Goal: Task Accomplishment & Management: Manage account settings

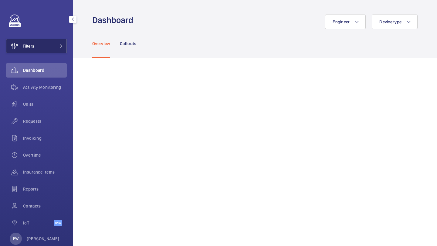
click at [44, 42] on button "Filters" at bounding box center [36, 46] width 61 height 15
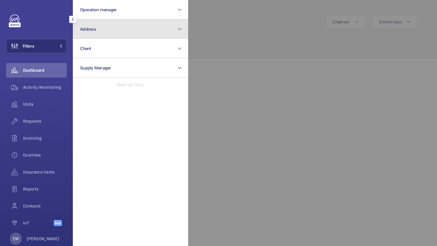
click at [79, 33] on button "Address" at bounding box center [130, 28] width 115 height 19
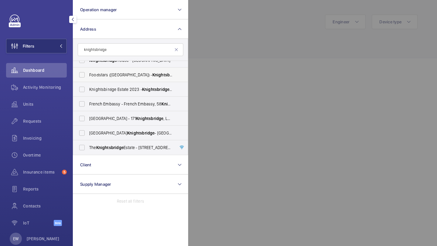
scroll to position [52, 0]
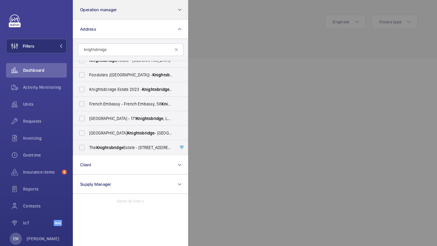
type input "knightsbridge"
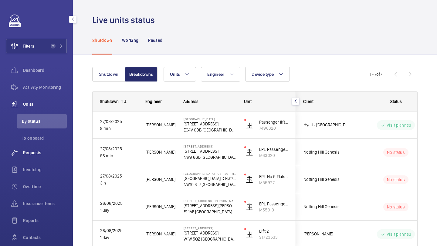
scroll to position [33, 0]
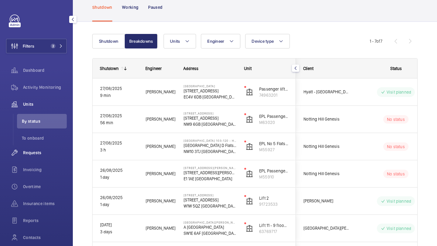
click at [53, 155] on span "Requests" at bounding box center [45, 153] width 44 height 6
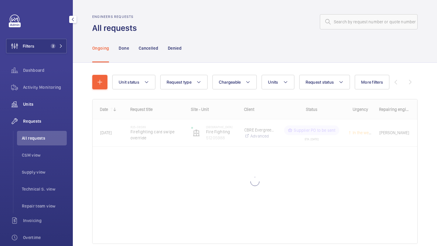
click at [51, 102] on span "Units" at bounding box center [45, 104] width 44 height 6
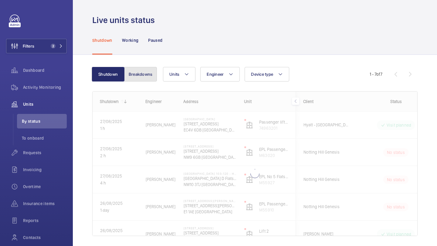
click at [144, 79] on button "Breakdowns" at bounding box center [140, 74] width 33 height 15
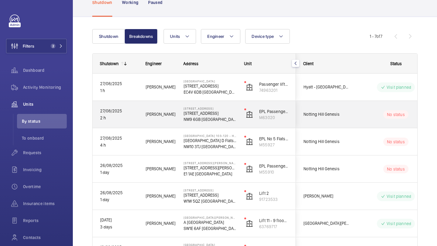
scroll to position [39, 0]
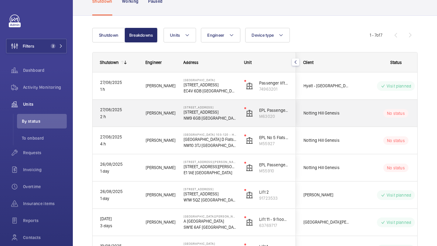
click at [336, 120] on div "Notting Hill Genesis" at bounding box center [323, 113] width 54 height 19
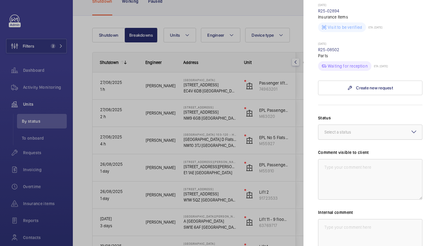
scroll to position [314, 0]
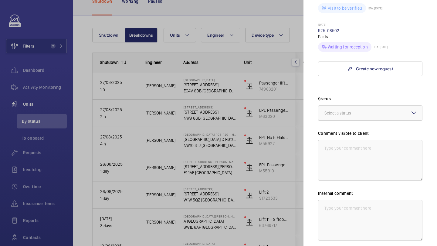
click at [351, 106] on div at bounding box center [370, 113] width 104 height 15
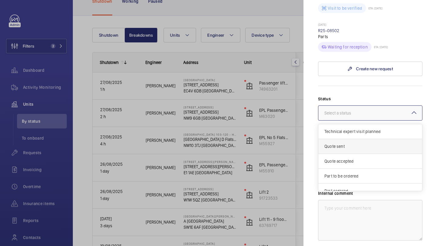
scroll to position [52, 0]
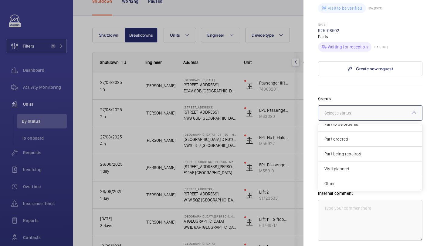
click at [344, 166] on span "Visit planned" at bounding box center [370, 169] width 92 height 6
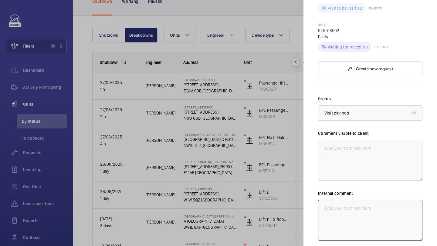
click at [345, 204] on textarea at bounding box center [370, 220] width 104 height 41
type textarea "T"
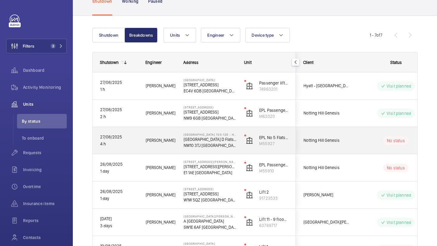
click at [352, 132] on div "No status" at bounding box center [392, 140] width 83 height 21
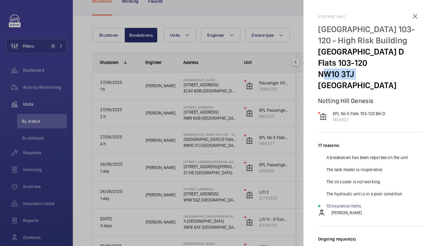
drag, startPoint x: 353, startPoint y: 85, endPoint x: 319, endPoint y: 86, distance: 34.0
click at [319, 85] on p "NW10 3TJ [GEOGRAPHIC_DATA]" at bounding box center [370, 80] width 104 height 22
copy p "NW10 3TJ"
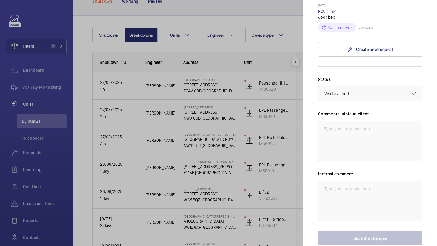
scroll to position [406, 0]
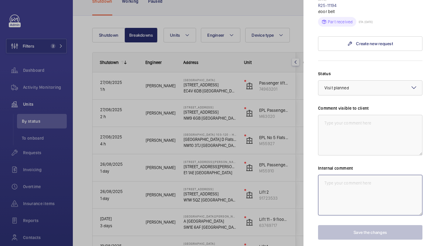
click at [338, 212] on textarea at bounding box center [370, 195] width 104 height 41
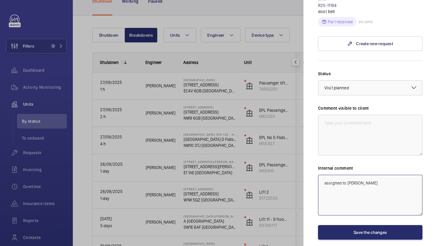
type textarea "assigned to [PERSON_NAME]"
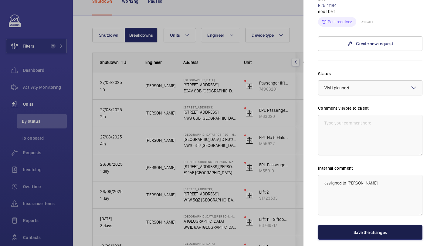
click at [345, 226] on button "Save the changes" at bounding box center [370, 232] width 104 height 15
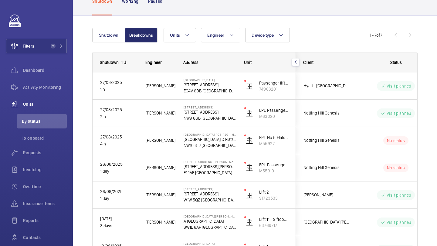
scroll to position [0, 0]
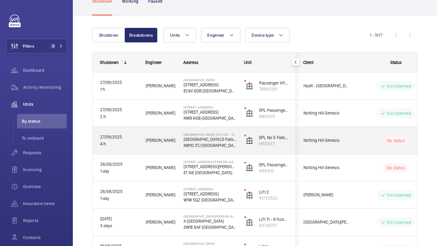
click at [339, 148] on div "Notting Hill Genesis" at bounding box center [323, 140] width 54 height 19
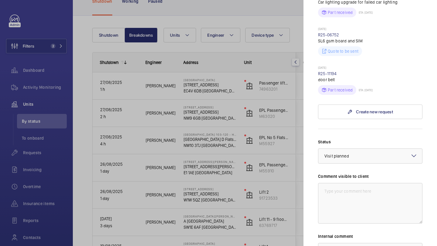
scroll to position [434, 0]
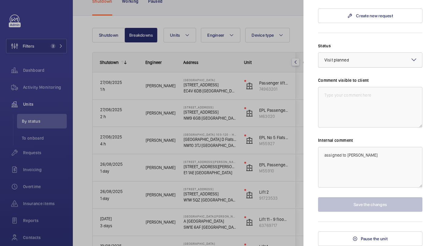
click at [347, 63] on div at bounding box center [370, 60] width 104 height 15
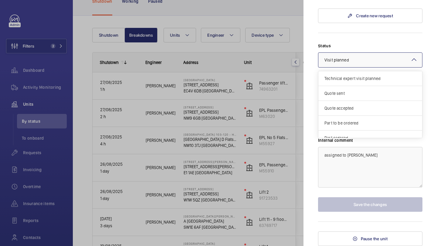
scroll to position [52, 0]
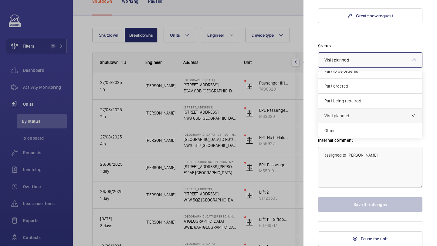
click at [343, 122] on div "Visit planned" at bounding box center [370, 116] width 104 height 15
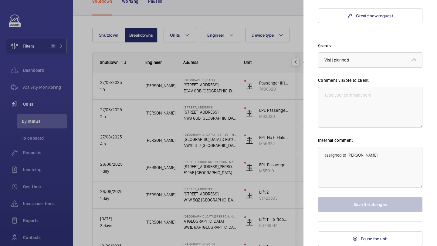
click at [343, 60] on span "Visit planned" at bounding box center [336, 60] width 25 height 5
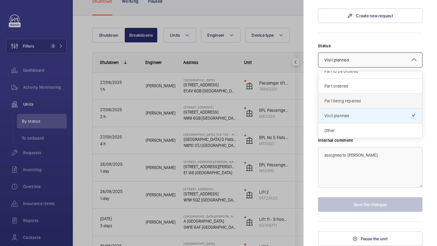
click at [342, 99] on span "Part being repaired" at bounding box center [370, 101] width 92 height 6
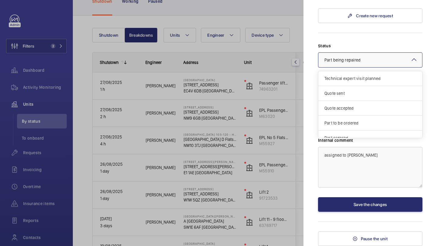
click at [349, 60] on span "Part being repaired" at bounding box center [342, 60] width 36 height 5
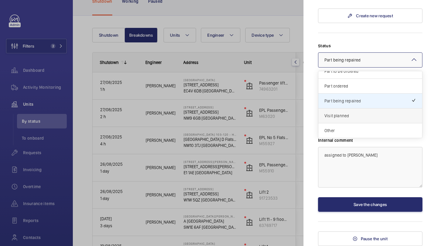
click at [345, 116] on span "Visit planned" at bounding box center [370, 116] width 92 height 6
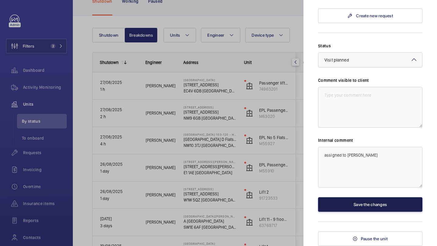
click at [353, 210] on button "Save the changes" at bounding box center [370, 204] width 104 height 15
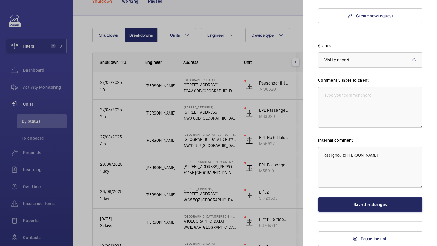
scroll to position [0, 0]
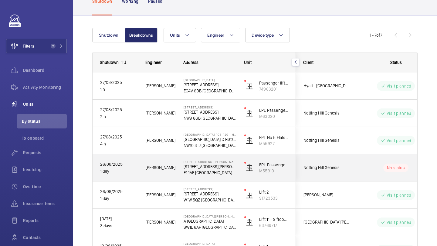
click at [354, 177] on div "No status" at bounding box center [392, 168] width 83 height 21
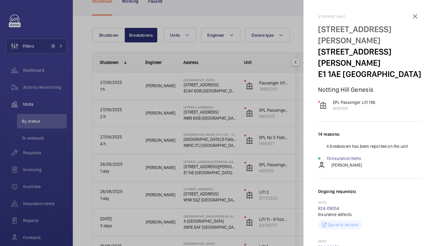
click at [266, 174] on div at bounding box center [218, 123] width 437 height 246
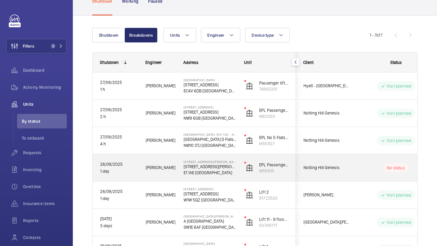
click at [356, 175] on div "No status" at bounding box center [392, 168] width 83 height 21
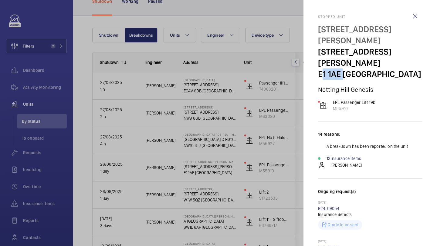
drag, startPoint x: 341, startPoint y: 52, endPoint x: 313, endPoint y: 52, distance: 27.6
click at [313, 52] on mat-sidenav "Stopped [STREET_ADDRESS][PERSON_NAME][PERSON_NAME] Notting Hill Genesis EPL Pas…" at bounding box center [369, 123] width 133 height 246
copy p "E1 1AE"
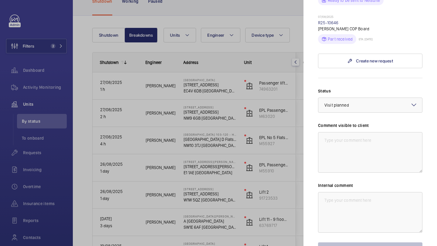
scroll to position [346, 0]
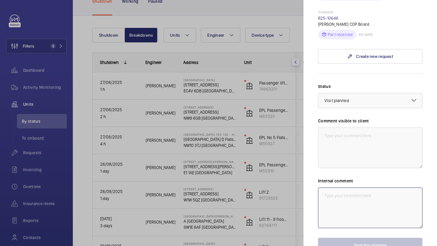
click at [352, 188] on textarea at bounding box center [370, 208] width 104 height 41
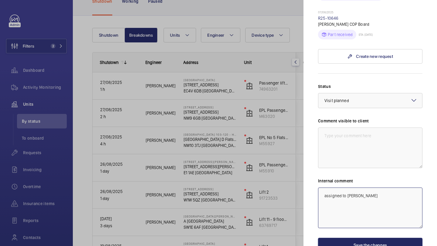
type textarea "assigned to [PERSON_NAME]"
click at [342, 238] on button "Save the changes" at bounding box center [370, 245] width 104 height 15
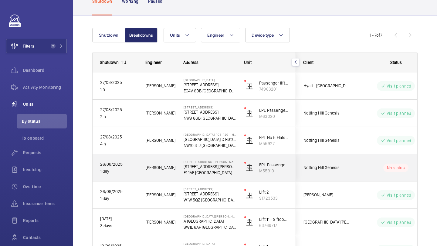
click at [340, 176] on div "Notting Hill Genesis" at bounding box center [323, 167] width 54 height 19
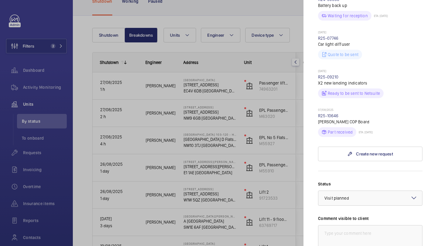
scroll to position [249, 0]
click at [340, 195] on span "Visit planned" at bounding box center [336, 197] width 25 height 5
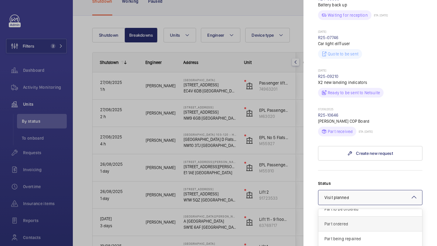
click at [338, 217] on div "Part ordered" at bounding box center [370, 224] width 104 height 15
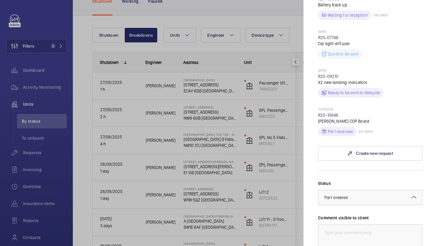
click at [345, 190] on div at bounding box center [370, 197] width 104 height 15
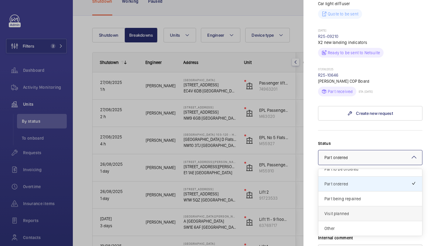
click at [340, 207] on div "Visit planned" at bounding box center [370, 214] width 104 height 15
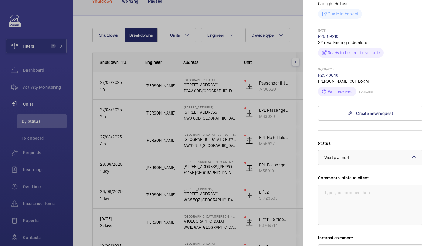
scroll to position [364, 0]
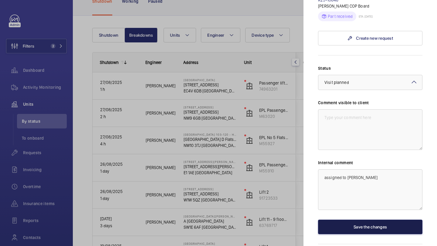
click at [341, 220] on button "Save the changes" at bounding box center [370, 227] width 104 height 15
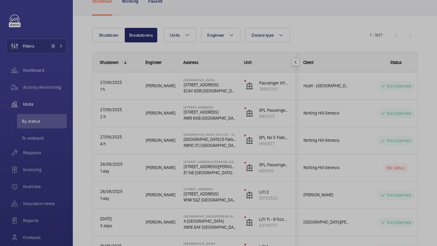
scroll to position [0, 0]
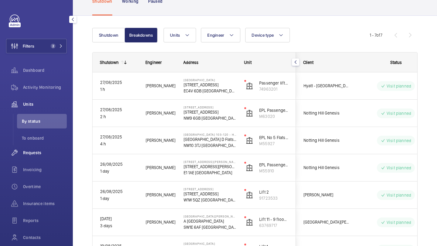
click at [40, 152] on span "Requests" at bounding box center [45, 153] width 44 height 6
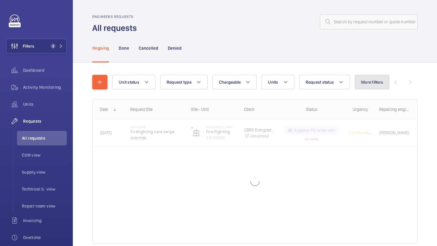
click at [371, 86] on button "More filters" at bounding box center [372, 82] width 35 height 15
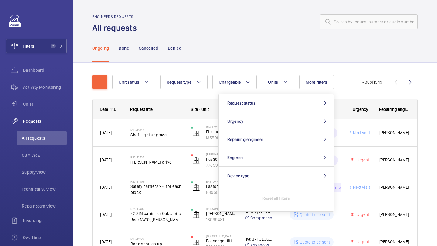
click at [293, 51] on div "Ongoing Done Cancelled Denied" at bounding box center [254, 48] width 325 height 29
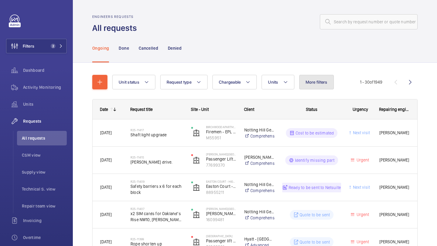
click at [304, 79] on button "More filters" at bounding box center [316, 82] width 35 height 15
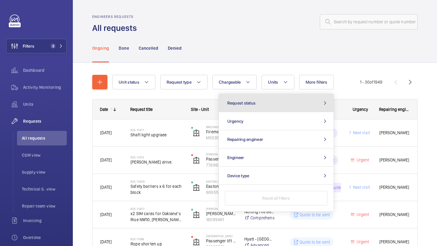
click at [273, 106] on button "Request status" at bounding box center [276, 103] width 115 height 18
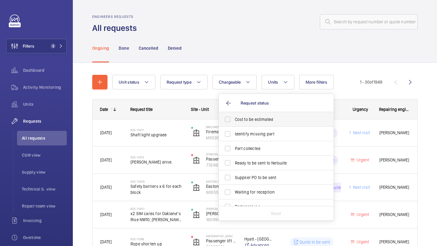
click at [262, 120] on span "Cost to be estimated" at bounding box center [276, 119] width 83 height 6
click at [234, 120] on input "Cost to be estimated" at bounding box center [227, 119] width 12 height 12
checkbox input "true"
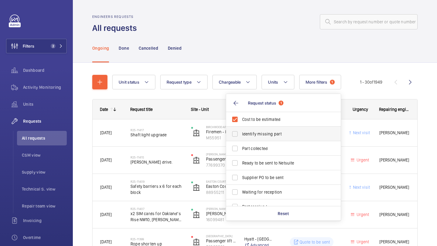
click at [260, 129] on label "Identify missing part" at bounding box center [279, 134] width 106 height 15
click at [241, 129] on input "Identify missing part" at bounding box center [235, 134] width 12 height 12
checkbox input "true"
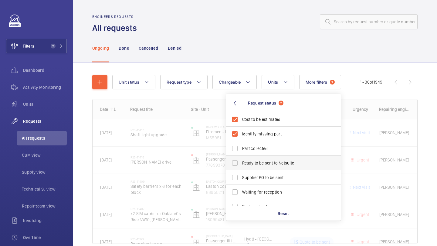
click at [255, 165] on span "Ready to be sent to Netsuite" at bounding box center [283, 163] width 83 height 6
click at [241, 165] on input "Ready to be sent to Netsuite" at bounding box center [235, 163] width 12 height 12
checkbox input "true"
click at [254, 181] on span "Supplier PO to be sent" at bounding box center [283, 178] width 83 height 6
click at [241, 181] on input "Supplier PO to be sent" at bounding box center [235, 178] width 12 height 12
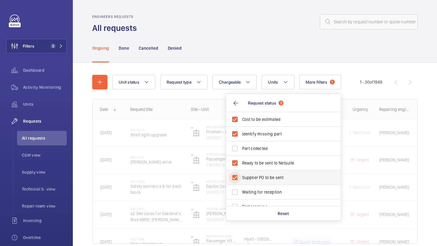
checkbox input "true"
click at [281, 31] on div "Engineers requests All requests" at bounding box center [254, 24] width 325 height 19
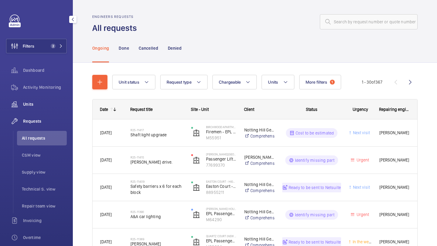
click at [47, 99] on div "Units" at bounding box center [36, 104] width 61 height 15
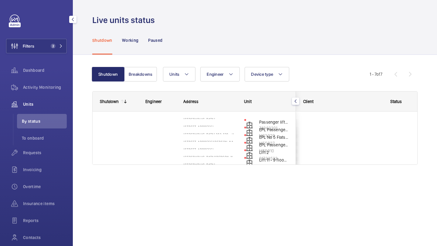
click at [262, 26] on div "Shutdown Working Paused" at bounding box center [254, 40] width 325 height 29
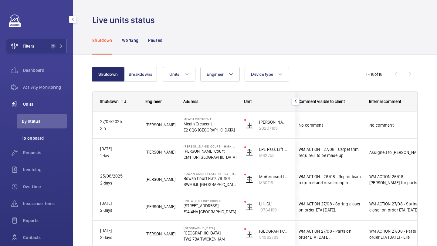
click at [29, 148] on div "Requests" at bounding box center [36, 153] width 61 height 15
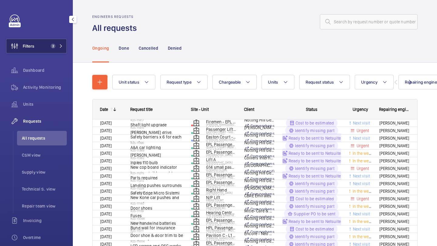
click at [51, 47] on span "2" at bounding box center [53, 46] width 5 height 5
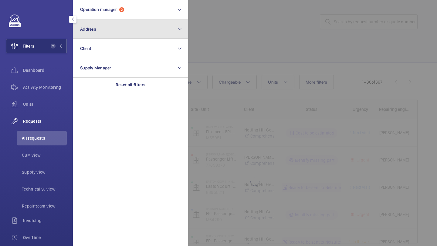
click at [125, 27] on button "Address" at bounding box center [130, 28] width 115 height 19
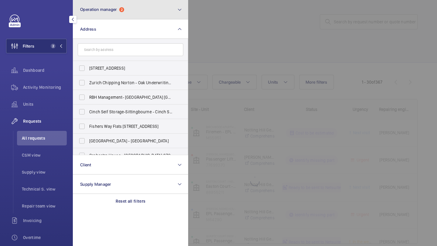
click at [125, 11] on button "Operation manager 2" at bounding box center [130, 9] width 115 height 19
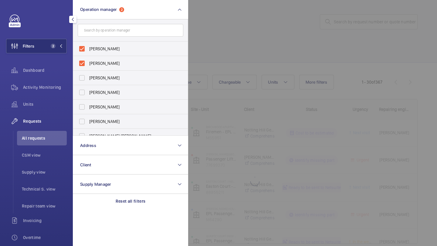
click at [214, 34] on div at bounding box center [406, 123] width 437 height 246
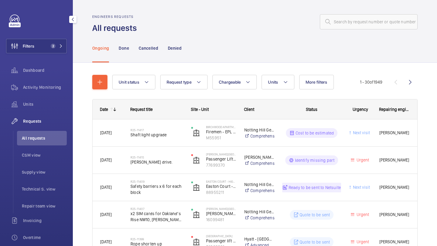
click at [46, 54] on div "Filters 2 Dashboard Activity Monitoring Units Requests All requests CSM view Su…" at bounding box center [36, 165] width 61 height 301
click at [45, 47] on button "Filters 2" at bounding box center [36, 46] width 61 height 15
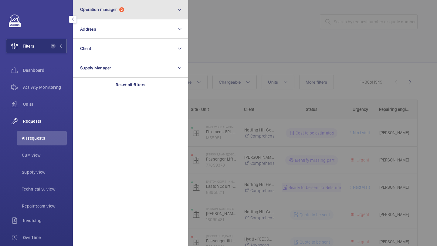
click at [115, 15] on button "Operation manager 2" at bounding box center [130, 9] width 115 height 19
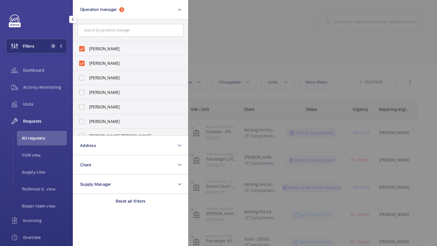
click at [100, 39] on form at bounding box center [130, 30] width 115 height 22
click at [99, 46] on span "[PERSON_NAME]" at bounding box center [130, 49] width 83 height 6
click at [88, 45] on input "[PERSON_NAME]" at bounding box center [82, 49] width 12 height 12
click at [99, 60] on label "[PERSON_NAME]" at bounding box center [126, 63] width 106 height 15
click at [88, 60] on input "[PERSON_NAME]" at bounding box center [82, 63] width 12 height 12
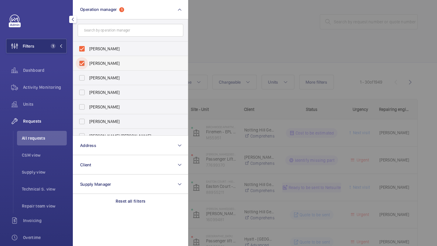
checkbox input "true"
click at [99, 51] on span "[PERSON_NAME]" at bounding box center [130, 49] width 83 height 6
click at [88, 51] on input "[PERSON_NAME]" at bounding box center [82, 49] width 12 height 12
checkbox input "false"
click at [99, 51] on span "[PERSON_NAME]" at bounding box center [130, 49] width 83 height 6
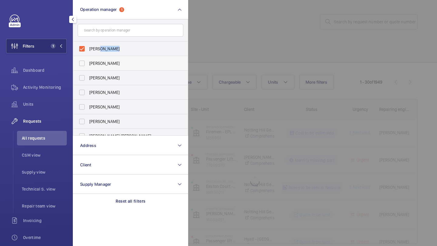
click at [88, 51] on input "[PERSON_NAME]" at bounding box center [82, 49] width 12 height 12
checkbox input "false"
click at [268, 47] on div at bounding box center [406, 123] width 437 height 246
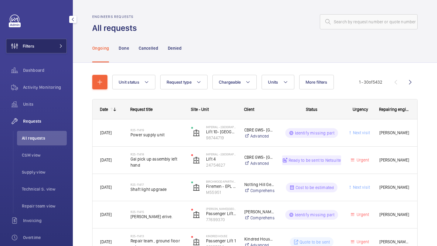
click at [53, 43] on button "Filters" at bounding box center [36, 46] width 61 height 15
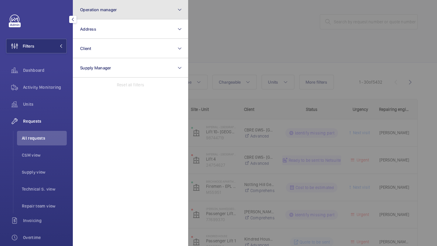
click at [109, 0] on button "Operation manager" at bounding box center [130, 9] width 115 height 19
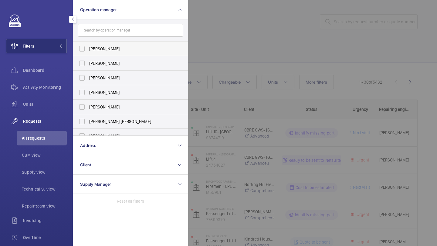
click at [100, 50] on span "[PERSON_NAME]" at bounding box center [130, 49] width 83 height 6
click at [88, 50] on input "[PERSON_NAME]" at bounding box center [82, 49] width 12 height 12
checkbox input "true"
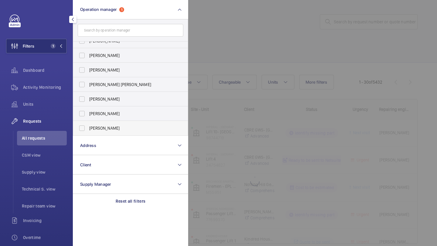
click at [107, 124] on label "[PERSON_NAME]" at bounding box center [126, 128] width 106 height 15
click at [88, 124] on input "[PERSON_NAME]" at bounding box center [82, 128] width 12 height 12
checkbox input "true"
click at [228, 50] on div at bounding box center [406, 123] width 437 height 246
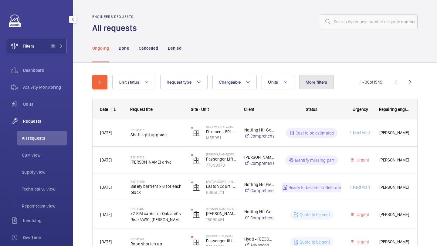
click at [319, 87] on button "More filters" at bounding box center [316, 82] width 35 height 15
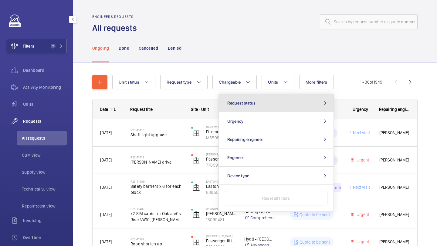
click at [281, 99] on button "Request status" at bounding box center [276, 103] width 115 height 18
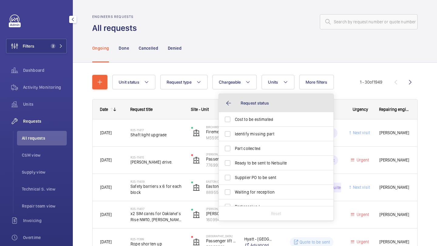
click at [263, 110] on button "Request status" at bounding box center [276, 103] width 115 height 18
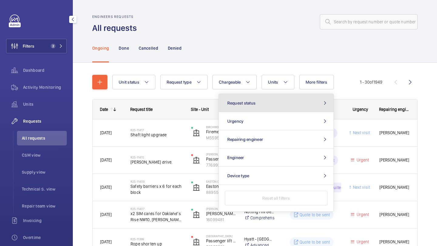
click at [260, 97] on button "Request status" at bounding box center [276, 103] width 115 height 18
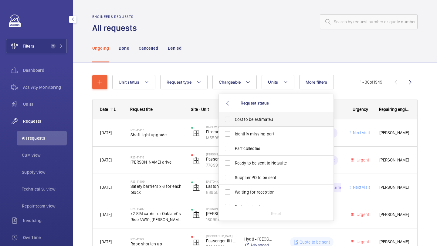
click at [249, 120] on span "Cost to be estimated" at bounding box center [276, 119] width 83 height 6
click at [234, 120] on input "Cost to be estimated" at bounding box center [227, 119] width 12 height 12
checkbox input "true"
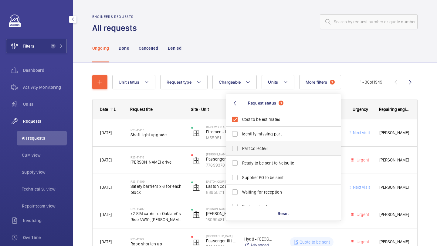
click at [249, 142] on label "Part collected" at bounding box center [279, 148] width 106 height 15
click at [241, 143] on input "Part collected" at bounding box center [235, 149] width 12 height 12
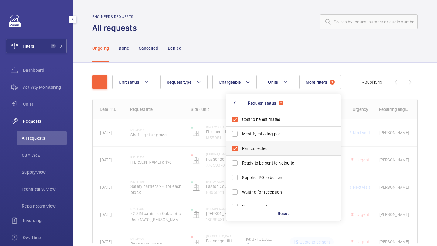
click at [242, 151] on span "Part collected" at bounding box center [283, 149] width 83 height 6
click at [241, 151] on input "Part collected" at bounding box center [235, 149] width 12 height 12
checkbox input "false"
click at [242, 140] on label "Identify missing part" at bounding box center [279, 134] width 106 height 15
click at [241, 140] on input "Identify missing part" at bounding box center [235, 134] width 12 height 12
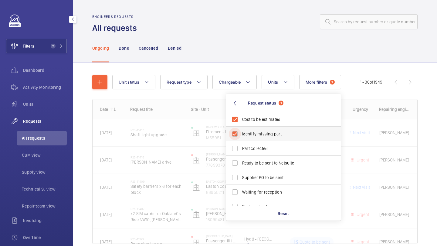
checkbox input "true"
click at [242, 170] on label "Supplier PO to be sent" at bounding box center [279, 177] width 106 height 15
click at [241, 172] on input "Supplier PO to be sent" at bounding box center [235, 178] width 12 height 12
checkbox input "true"
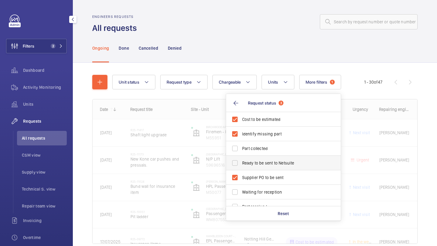
click at [242, 162] on span "Ready to be sent to Netsuite" at bounding box center [283, 163] width 83 height 6
click at [241, 162] on input "Ready to be sent to Netsuite" at bounding box center [235, 163] width 12 height 12
checkbox input "true"
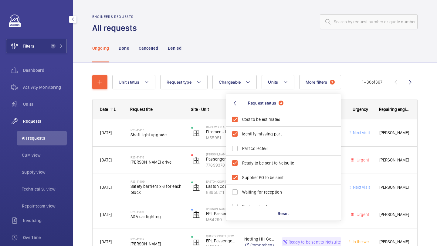
click at [236, 46] on div "Ongoing Done Cancelled Denied" at bounding box center [254, 48] width 325 height 29
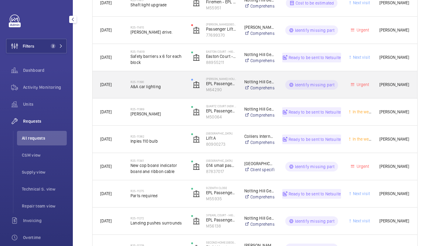
scroll to position [132, 0]
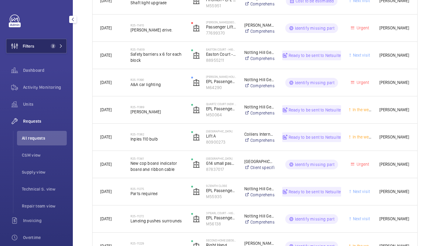
click at [38, 42] on button "Filters 2" at bounding box center [36, 46] width 61 height 15
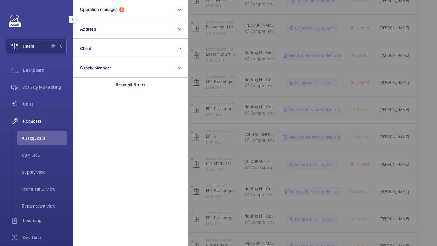
click at [359, 56] on div at bounding box center [406, 123] width 437 height 246
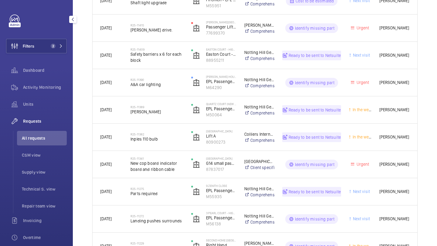
scroll to position [0, 0]
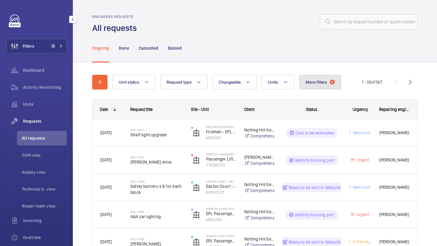
click at [325, 81] on span "More filters" at bounding box center [316, 82] width 22 height 5
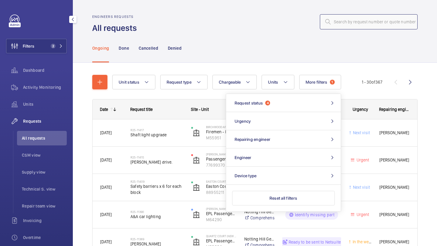
click at [338, 22] on input "text" at bounding box center [369, 21] width 98 height 15
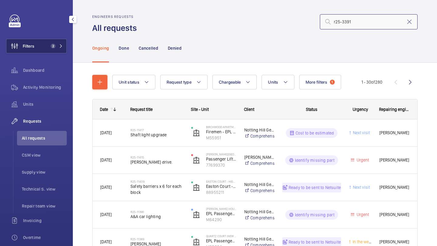
type input "r25-3391"
click at [55, 43] on button "Filters 2" at bounding box center [36, 46] width 61 height 15
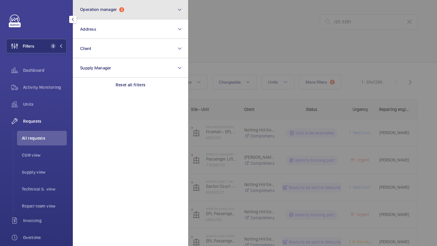
click at [108, 15] on button "Operation manager 2" at bounding box center [130, 9] width 115 height 19
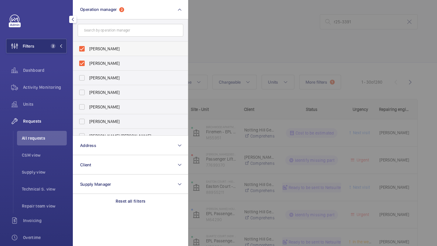
click at [103, 45] on label "[PERSON_NAME]" at bounding box center [126, 49] width 106 height 15
click at [88, 45] on input "[PERSON_NAME]" at bounding box center [82, 49] width 12 height 12
checkbox input "false"
click at [102, 45] on label "[PERSON_NAME]" at bounding box center [126, 49] width 106 height 15
click at [88, 45] on input "[PERSON_NAME]" at bounding box center [82, 49] width 12 height 12
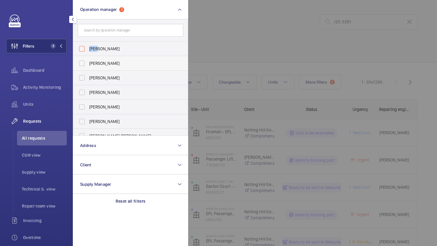
checkbox input "false"
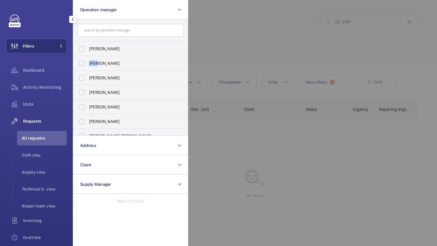
click at [358, 32] on div at bounding box center [406, 123] width 437 height 246
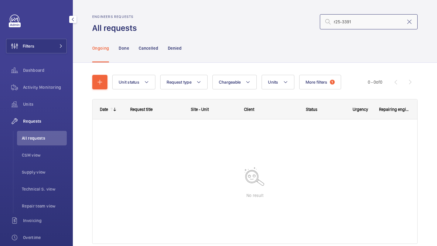
click at [346, 23] on input "r25-3391" at bounding box center [369, 21] width 98 height 15
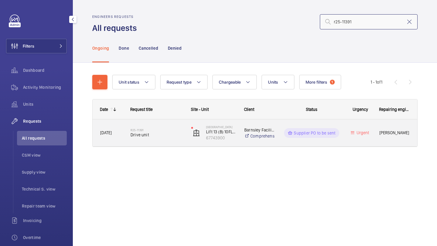
type input "r25-11391"
click at [167, 131] on h2 "R25-11391" at bounding box center [156, 130] width 53 height 4
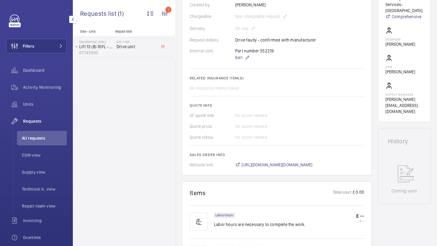
scroll to position [228, 0]
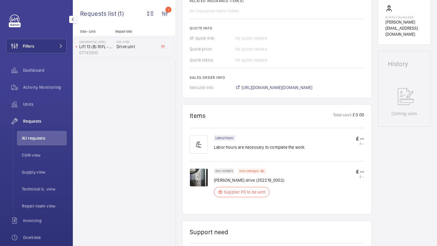
click at [202, 180] on img at bounding box center [199, 178] width 18 height 18
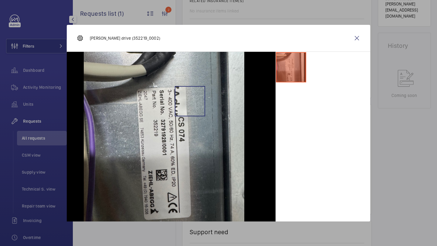
scroll to position [252, 0]
click at [362, 38] on wm-front-icon-button at bounding box center [356, 38] width 15 height 15
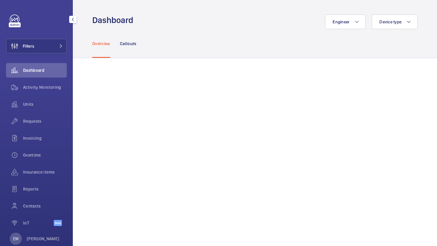
click at [57, 38] on div "Filters Dashboard Activity Monitoring Units Requests Invoicing Overtime Insuran…" at bounding box center [36, 124] width 61 height 218
click at [55, 48] on button "Filters" at bounding box center [36, 46] width 61 height 15
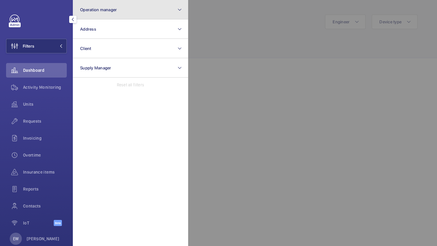
click at [114, 5] on button "Operation manager" at bounding box center [130, 9] width 115 height 19
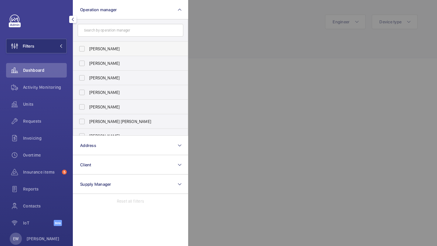
click at [94, 46] on span "[PERSON_NAME]" at bounding box center [130, 49] width 83 height 6
click at [106, 49] on span "[PERSON_NAME]" at bounding box center [130, 49] width 83 height 6
click at [88, 49] on input "[PERSON_NAME]" at bounding box center [82, 49] width 12 height 12
checkbox input "true"
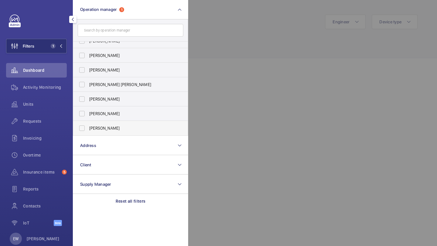
click at [104, 132] on label "[PERSON_NAME]" at bounding box center [126, 128] width 106 height 15
click at [88, 132] on input "[PERSON_NAME]" at bounding box center [82, 128] width 12 height 12
checkbox input "true"
click at [50, 124] on div "Requests" at bounding box center [36, 121] width 61 height 15
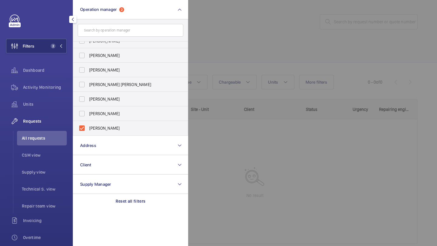
click at [283, 46] on div at bounding box center [406, 123] width 437 height 246
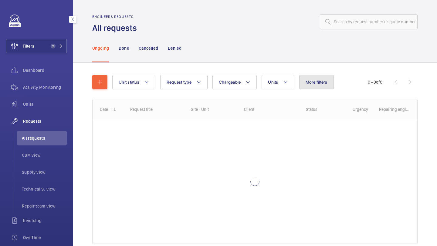
click at [322, 81] on span "More filters" at bounding box center [316, 82] width 22 height 5
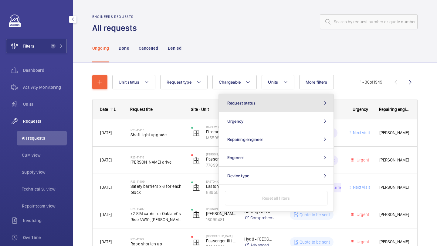
click at [285, 103] on button "Request status" at bounding box center [276, 103] width 115 height 18
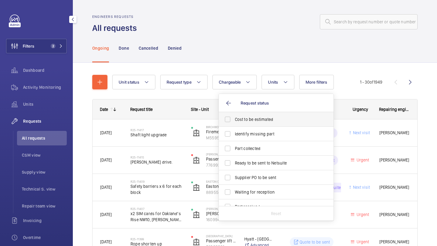
click at [263, 120] on span "Cost to be estimated" at bounding box center [276, 119] width 83 height 6
click at [234, 120] on input "Cost to be estimated" at bounding box center [227, 119] width 12 height 12
checkbox input "true"
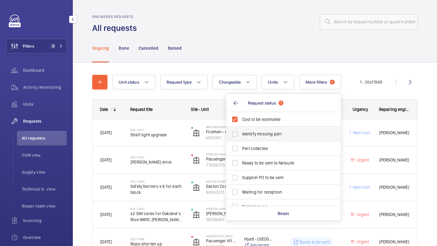
click at [257, 131] on span "Identify missing part" at bounding box center [283, 134] width 83 height 6
click at [241, 131] on input "Identify missing part" at bounding box center [235, 134] width 12 height 12
checkbox input "true"
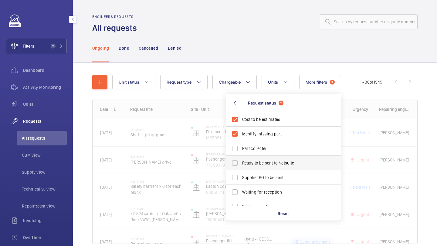
click at [248, 158] on label "Ready to be sent to Netsuite" at bounding box center [279, 163] width 106 height 15
click at [241, 158] on input "Ready to be sent to Netsuite" at bounding box center [235, 163] width 12 height 12
click at [249, 167] on label "Ready to be sent to Netsuite" at bounding box center [279, 163] width 106 height 15
click at [241, 167] on input "Ready to be sent to Netsuite" at bounding box center [235, 163] width 12 height 12
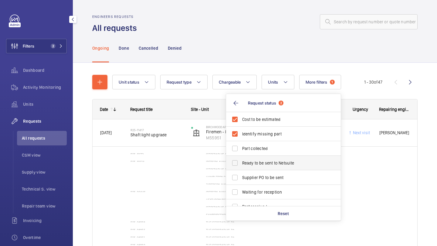
click at [249, 166] on span "Ready to be sent to Netsuite" at bounding box center [283, 163] width 83 height 6
click at [241, 166] on input "Ready to be sent to Netsuite" at bounding box center [235, 163] width 12 height 12
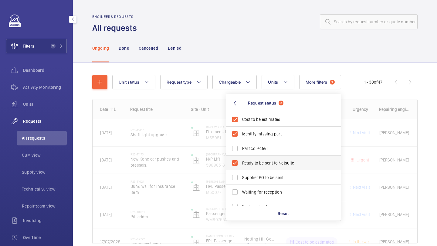
click at [249, 168] on label "Ready to be sent to Netsuite" at bounding box center [279, 163] width 106 height 15
click at [241, 168] on input "Ready to be sent to Netsuite" at bounding box center [235, 163] width 12 height 12
click at [249, 166] on span "Ready to be sent to Netsuite" at bounding box center [283, 163] width 83 height 6
click at [241, 166] on input "Ready to be sent to Netsuite" at bounding box center [235, 163] width 12 height 12
checkbox input "true"
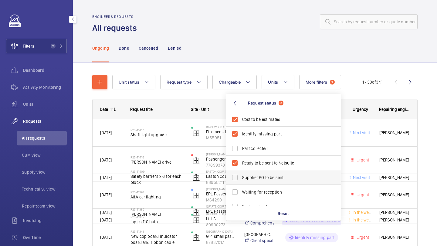
click at [249, 171] on label "Supplier PO to be sent" at bounding box center [279, 177] width 106 height 15
click at [241, 172] on input "Supplier PO to be sent" at bounding box center [235, 178] width 12 height 12
checkbox input "true"
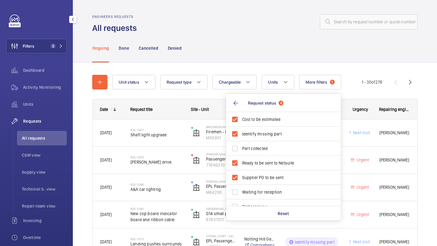
click at [245, 32] on div "Engineers requests All requests" at bounding box center [254, 24] width 325 height 19
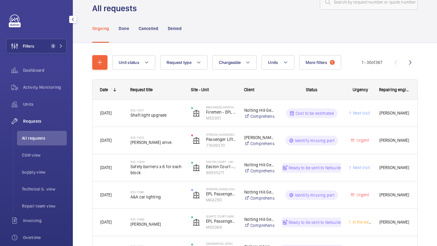
scroll to position [21, 0]
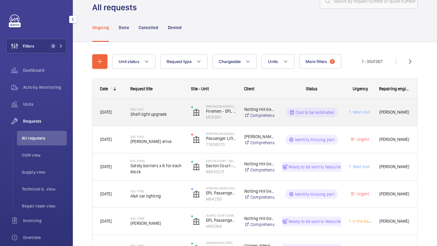
click at [171, 109] on h2 "R25-11417" at bounding box center [156, 110] width 53 height 4
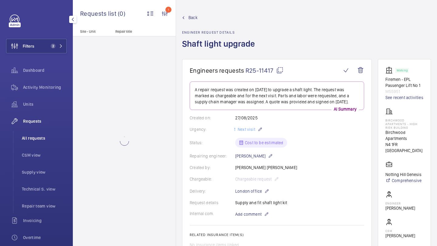
click at [25, 135] on li "All requests" at bounding box center [42, 138] width 50 height 15
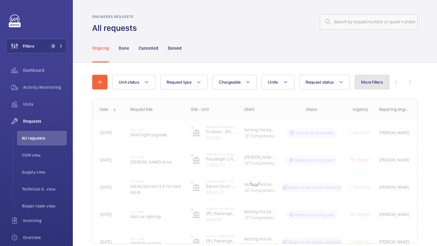
click at [373, 79] on button "More filters" at bounding box center [372, 82] width 35 height 15
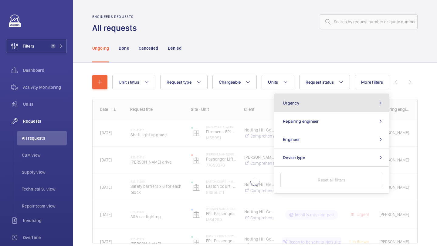
click at [342, 100] on button "Urgency" at bounding box center [331, 103] width 115 height 18
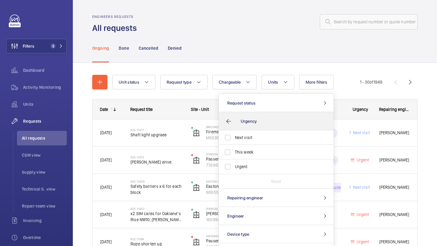
click at [342, 100] on div "Urgency" at bounding box center [356, 109] width 30 height 19
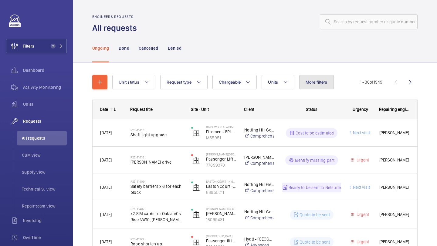
click at [327, 88] on button "More filters" at bounding box center [316, 82] width 35 height 15
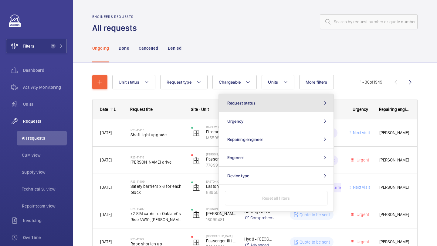
click at [307, 108] on button "Request status" at bounding box center [276, 103] width 115 height 18
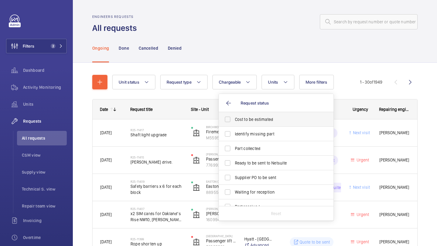
click at [291, 124] on label "Cost to be estimated" at bounding box center [272, 119] width 106 height 15
click at [234, 124] on input "Cost to be estimated" at bounding box center [227, 119] width 12 height 12
checkbox input "true"
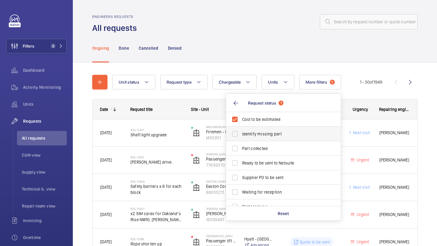
click at [286, 138] on label "Identify missing part" at bounding box center [279, 134] width 106 height 15
click at [241, 138] on input "Identify missing part" at bounding box center [235, 134] width 12 height 12
checkbox input "true"
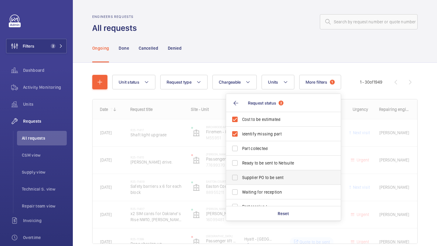
click at [268, 176] on span "Supplier PO to be sent" at bounding box center [283, 178] width 83 height 6
click at [241, 176] on input "Supplier PO to be sent" at bounding box center [235, 178] width 12 height 12
checkbox input "true"
click at [267, 158] on label "Ready to be sent to Netsuite" at bounding box center [279, 163] width 106 height 15
click at [241, 158] on input "Ready to be sent to Netsuite" at bounding box center [235, 163] width 12 height 12
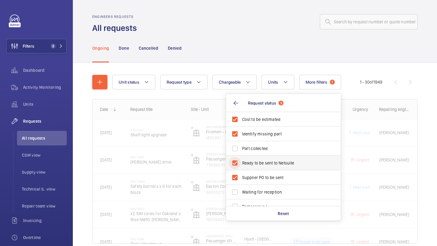
checkbox input "true"
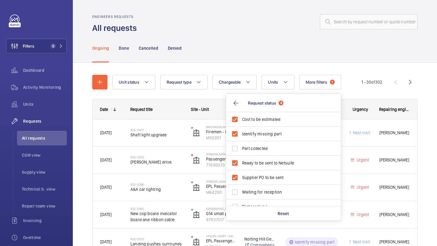
click at [224, 35] on div "Ongoing Done Cancelled Denied" at bounding box center [254, 48] width 325 height 29
